Goal: Information Seeking & Learning: Find specific fact

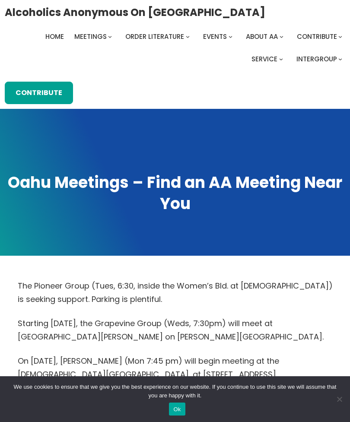
scroll to position [455, 0]
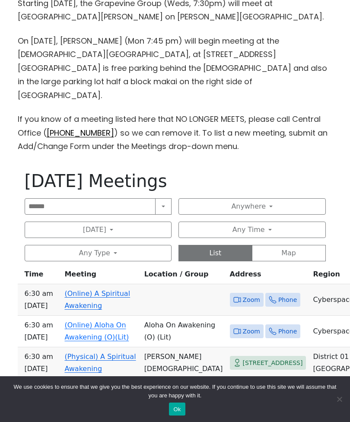
scroll to position [321, 0]
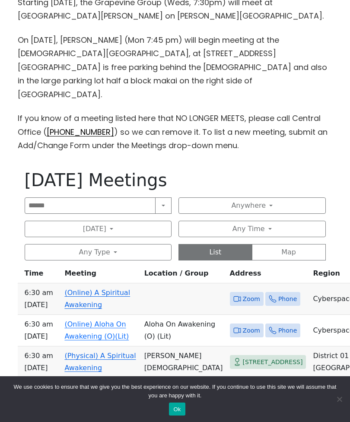
click at [99, 221] on button "[DATE]" at bounding box center [98, 229] width 147 height 16
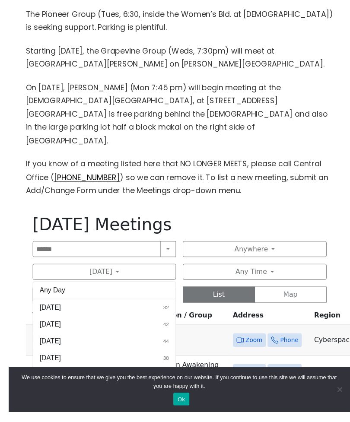
click at [99, 289] on button "Any Day" at bounding box center [98, 297] width 147 height 17
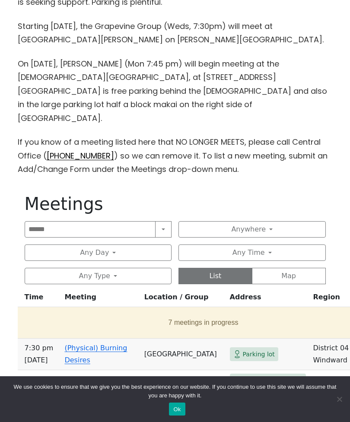
click at [98, 291] on th "Meeting" at bounding box center [101, 299] width 80 height 16
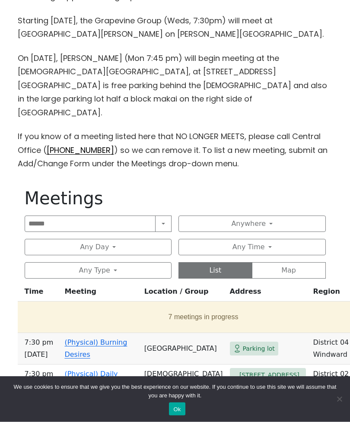
click at [101, 239] on button "Any Day" at bounding box center [98, 247] width 147 height 16
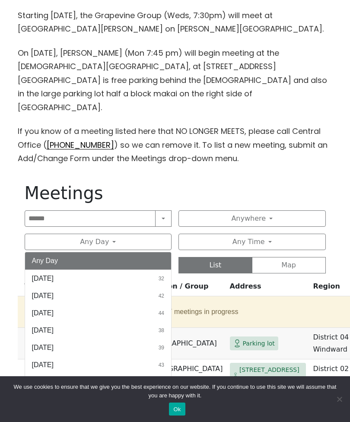
scroll to position [308, 0]
click at [49, 274] on span "[DATE]" at bounding box center [43, 279] width 22 height 10
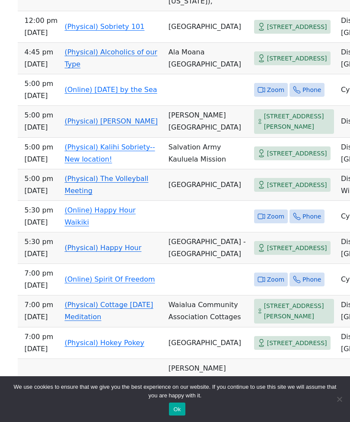
scroll to position [1044, 0]
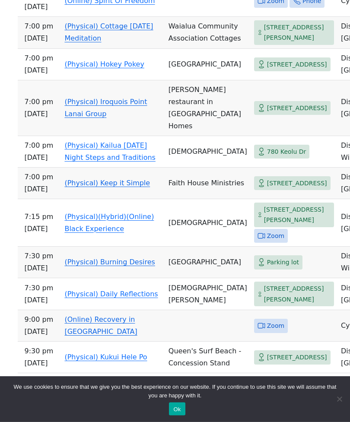
click at [179, 137] on td "[PERSON_NAME] restaurant in [GEOGRAPHIC_DATA] Homes" at bounding box center [208, 109] width 86 height 56
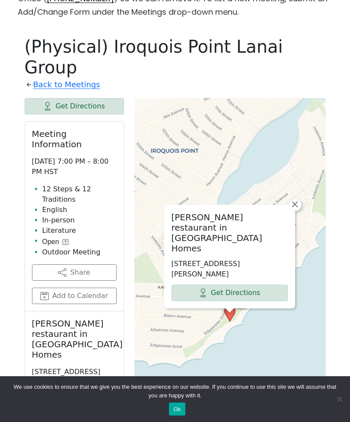
click at [33, 78] on link "Back to Meetings" at bounding box center [66, 85] width 67 height 14
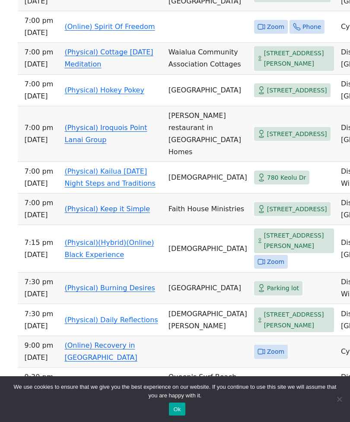
scroll to position [1310, 0]
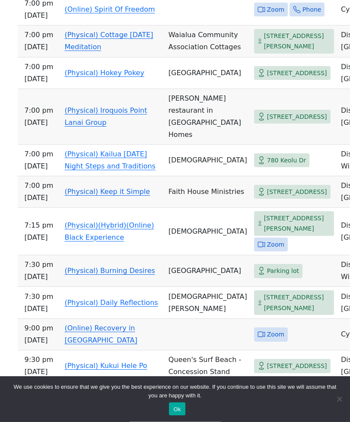
click at [100, 242] on link "(Physical)(Hybrid)(Online) Black Experience" at bounding box center [108, 232] width 89 height 20
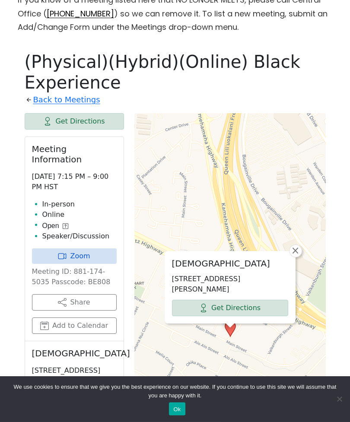
scroll to position [436, 0]
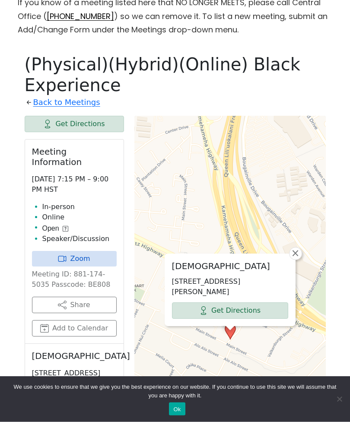
click at [98, 252] on link "Zoom" at bounding box center [74, 260] width 85 height 16
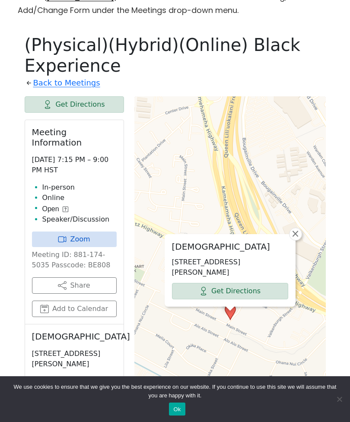
scroll to position [443, 0]
